Goal: Navigation & Orientation: Find specific page/section

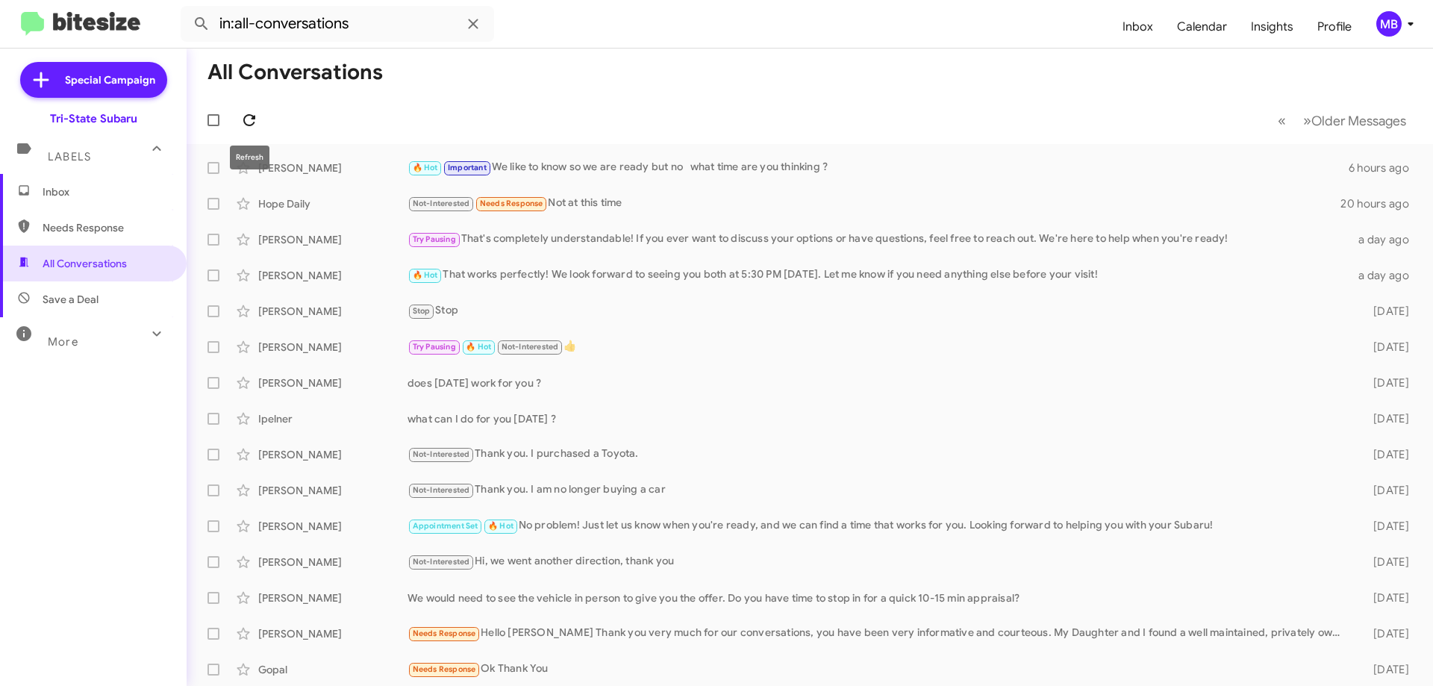
click at [249, 125] on icon at bounding box center [249, 120] width 12 height 12
click at [119, 217] on span "Needs Response" at bounding box center [93, 228] width 187 height 36
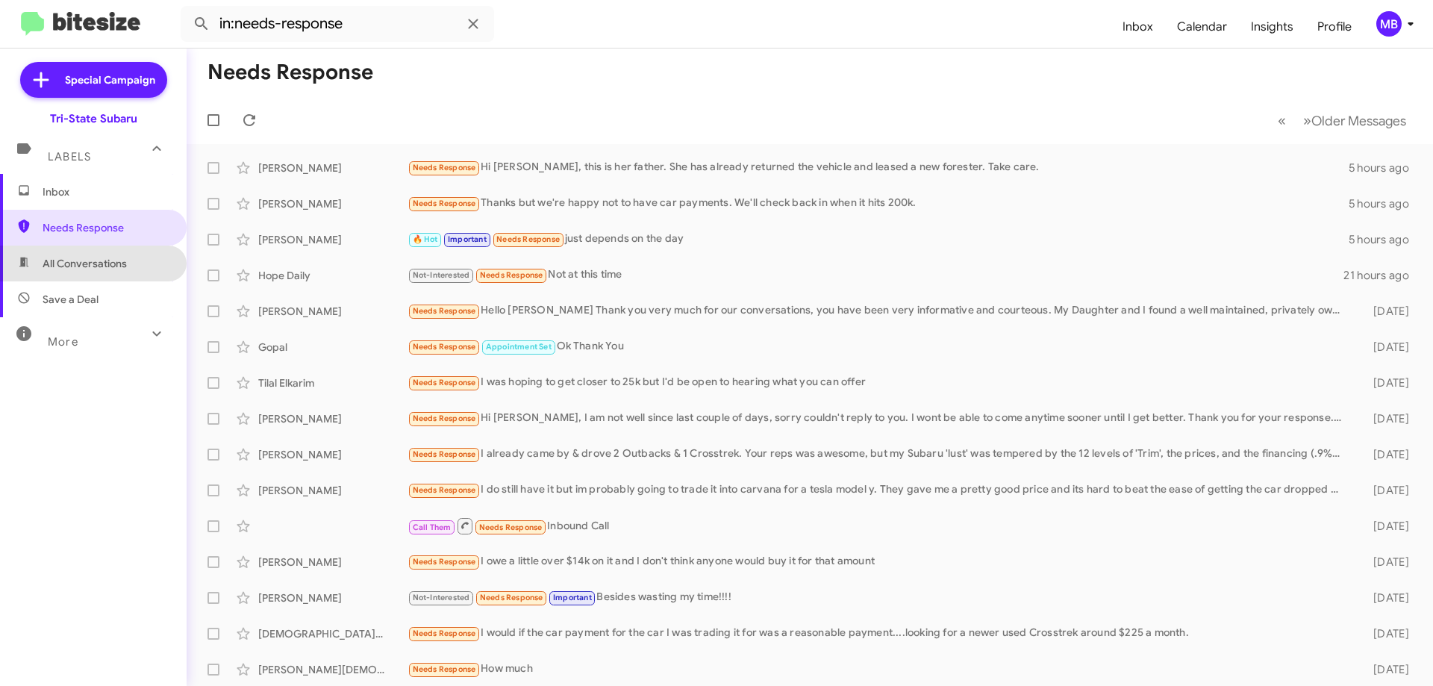
click at [131, 269] on span "All Conversations" at bounding box center [93, 264] width 187 height 36
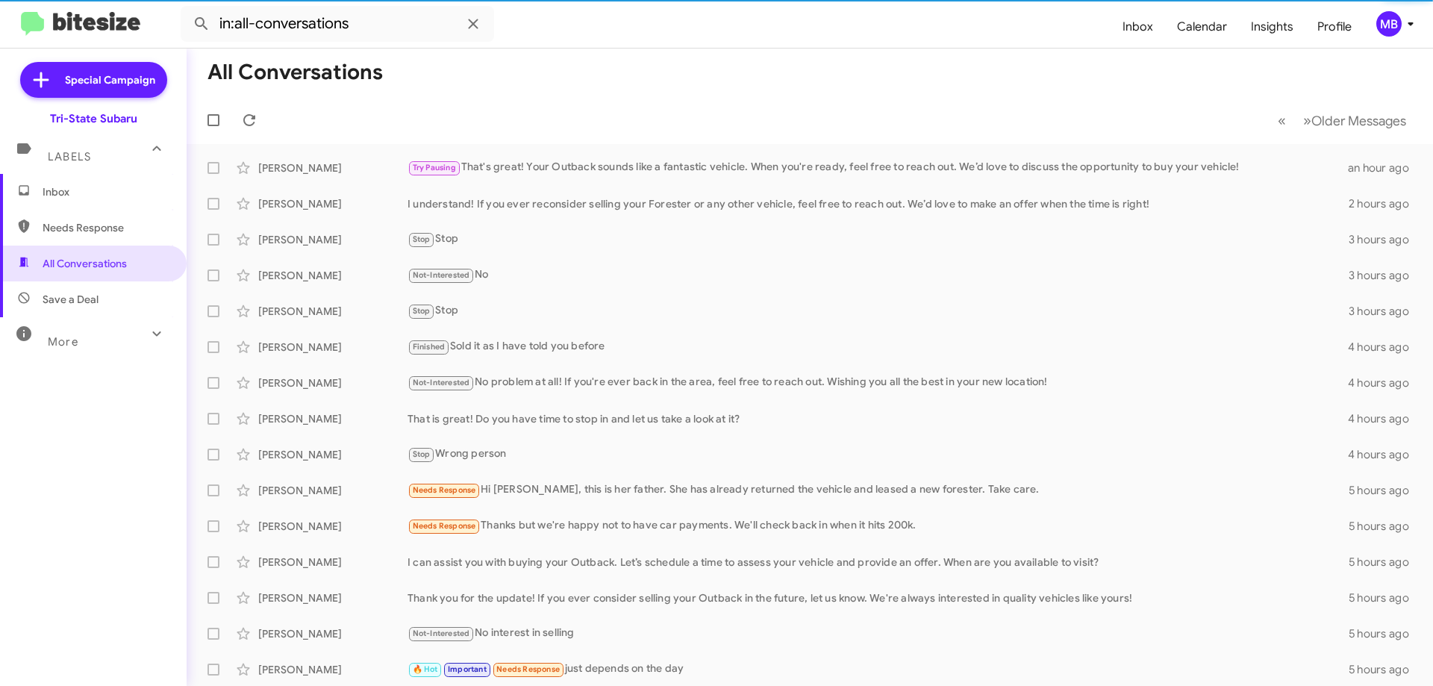
click at [107, 299] on span "Save a Deal" at bounding box center [93, 299] width 187 height 36
type input "in:not-interested"
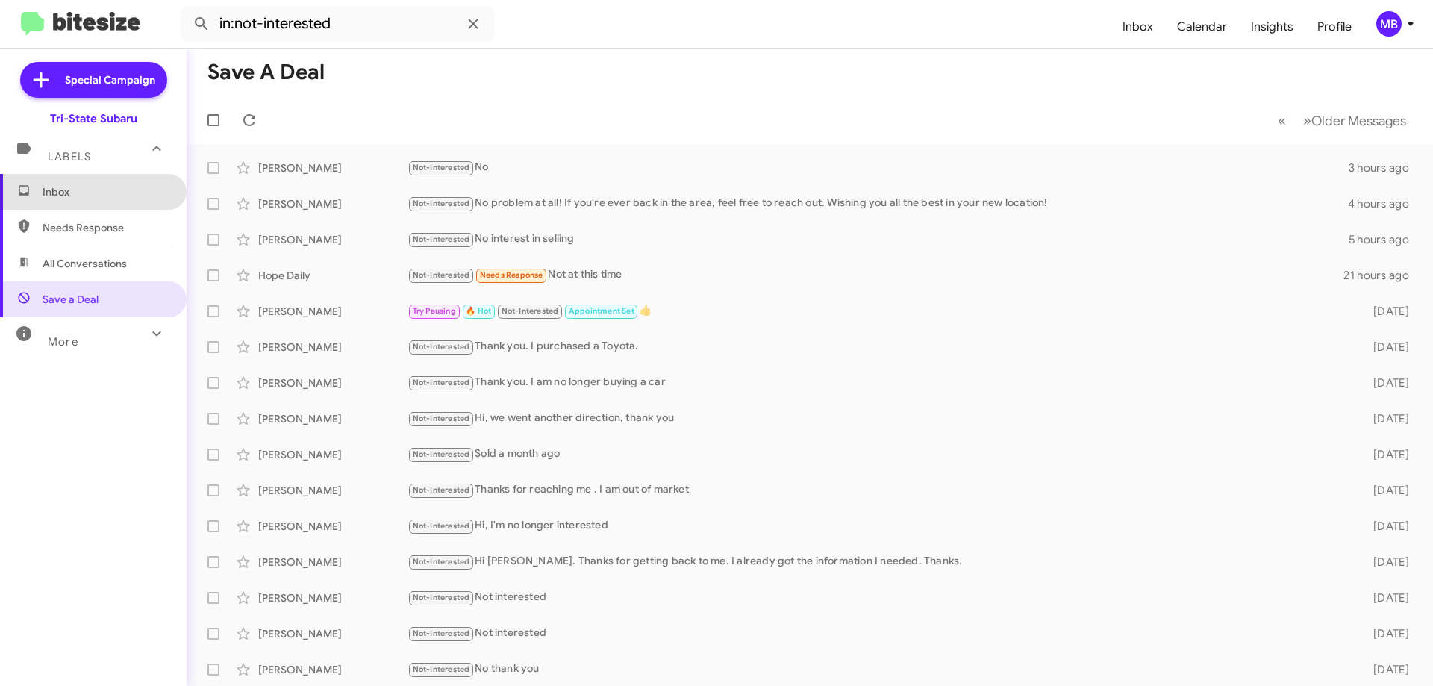
click at [116, 199] on span "Inbox" at bounding box center [106, 191] width 127 height 15
